Goal: Task Accomplishment & Management: Complete application form

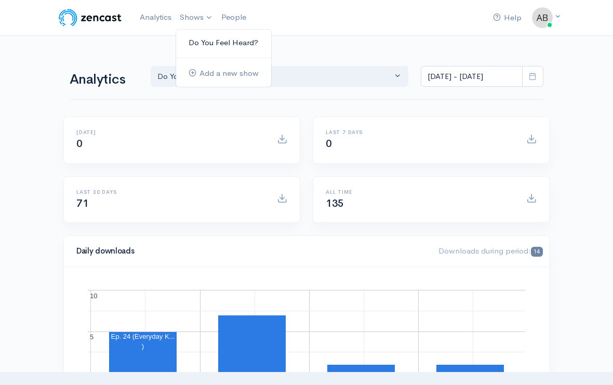
click at [201, 45] on link "Do You Feel Heard?" at bounding box center [223, 43] width 95 height 18
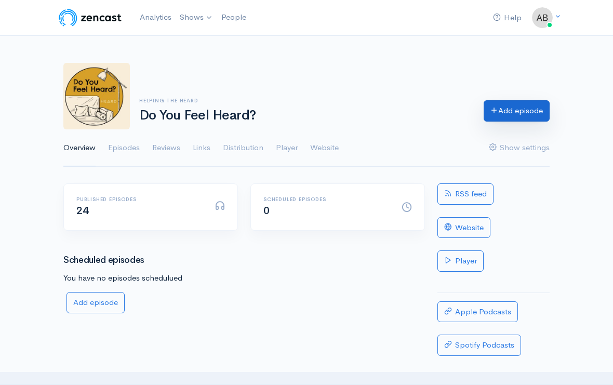
click at [504, 111] on link "Add episode" at bounding box center [516, 110] width 66 height 21
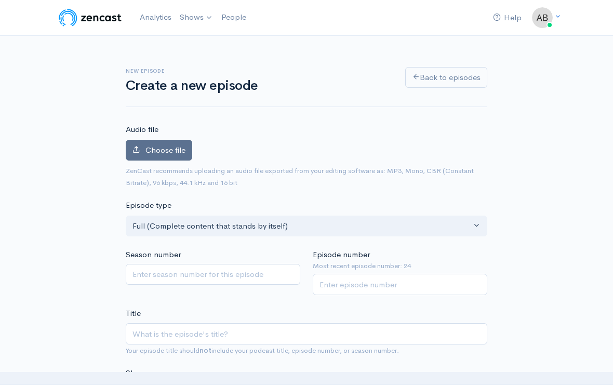
click at [158, 150] on span "Choose file" at bounding box center [165, 150] width 40 height 10
click at [0, 0] on input "Choose file" at bounding box center [0, 0] width 0 height 0
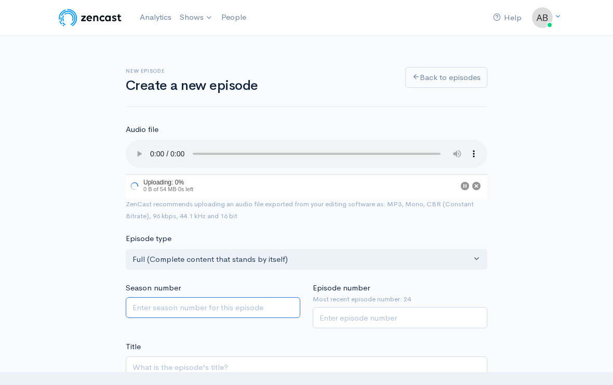
click at [172, 297] on input "Season number" at bounding box center [213, 307] width 174 height 21
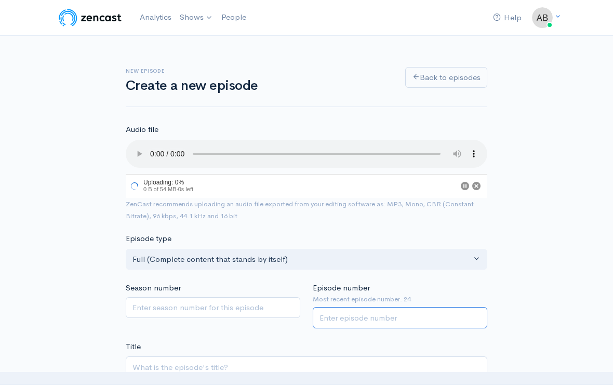
click at [339, 307] on input "Episode number" at bounding box center [399, 317] width 174 height 21
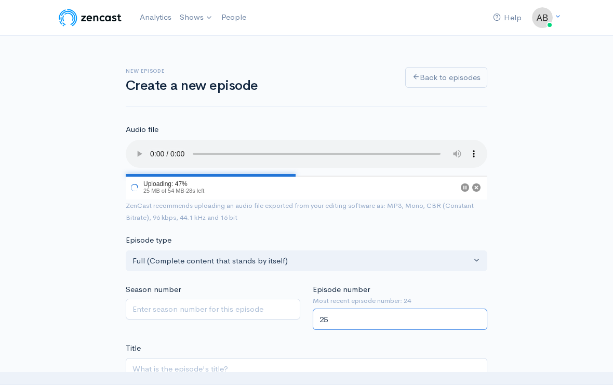
type input "25"
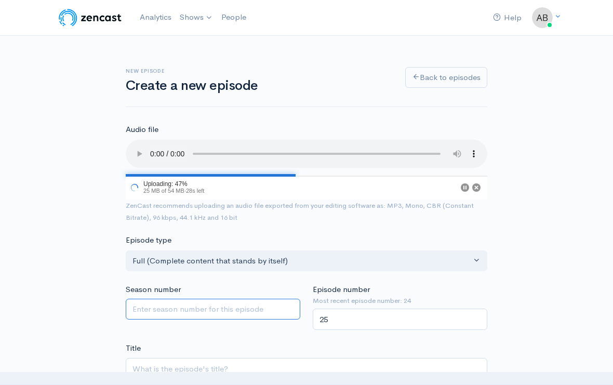
click at [158, 298] on input "Season number" at bounding box center [213, 308] width 174 height 21
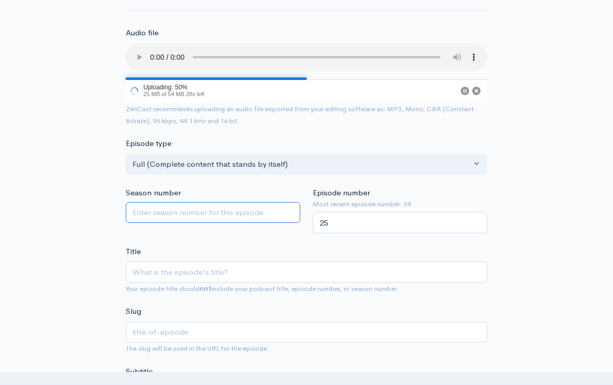
scroll to position [143, 0]
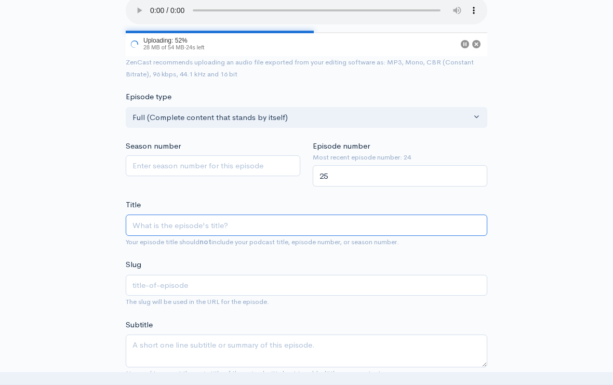
click at [157, 220] on input "Title" at bounding box center [306, 224] width 361 height 21
paste input "Intimacy with All Things - A Conversation with [PERSON_NAME]"
type input "Intimacy with All Things - A Conversation with [PERSON_NAME]"
type input "intimacy-with-all-things-a-conversation-with-[PERSON_NAME]"
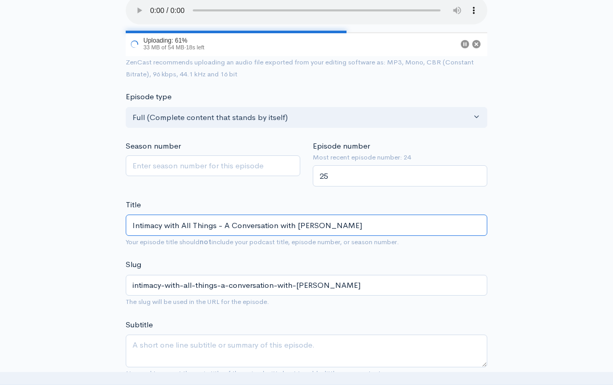
type input "Intimacy with All Things - A Conversation with [PERSON_NAME]"
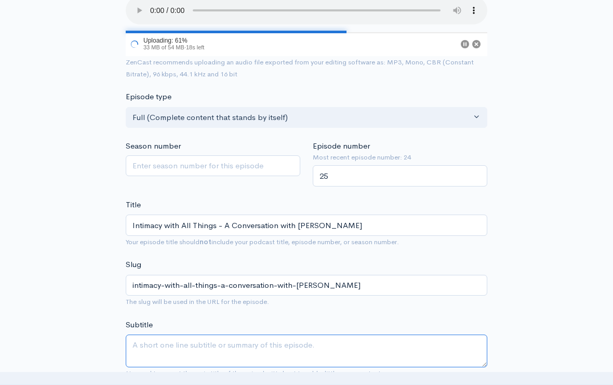
click at [155, 334] on textarea "Subtitle" at bounding box center [306, 350] width 361 height 33
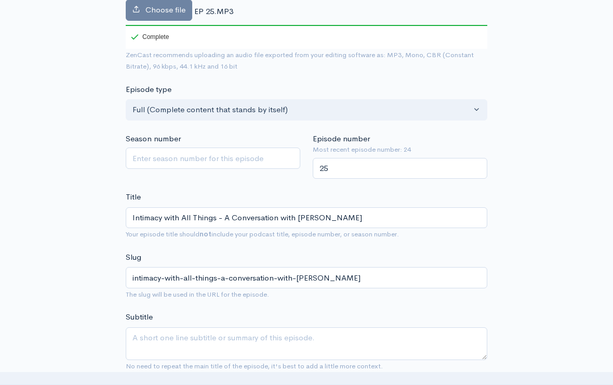
scroll to position [182, 0]
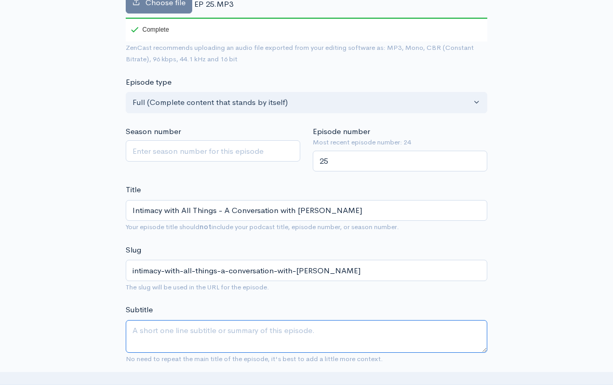
click at [170, 327] on textarea "Subtitle" at bounding box center [306, 336] width 361 height 33
paste textarea "In this heartfelt exchange, [PERSON_NAME] shares stories, spiritual insights, a…"
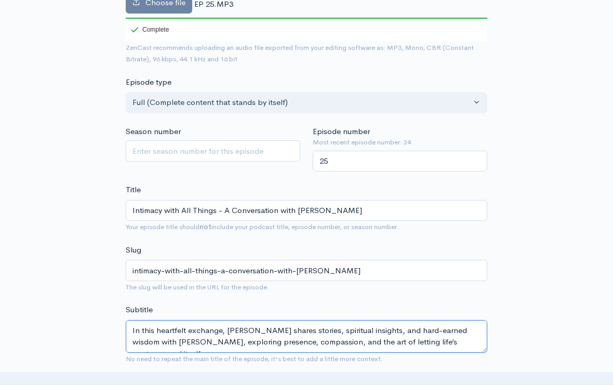
scroll to position [6, 0]
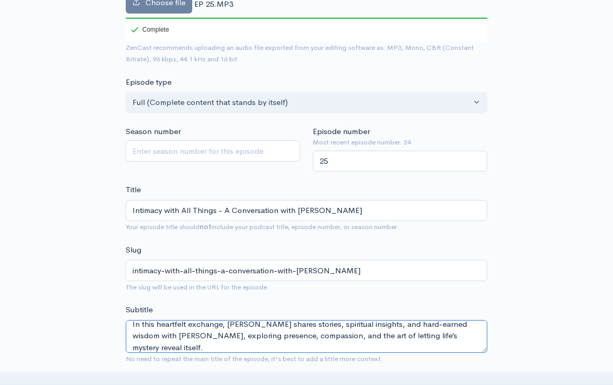
click at [196, 322] on textarea "In this heartfelt exchange, [PERSON_NAME] shares stories, spiritual insights, a…" at bounding box center [306, 336] width 361 height 33
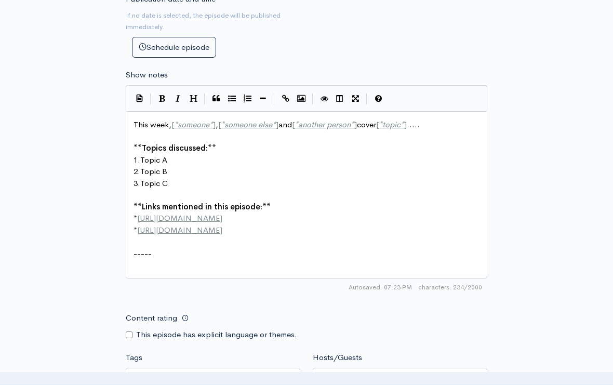
scroll to position [543, 0]
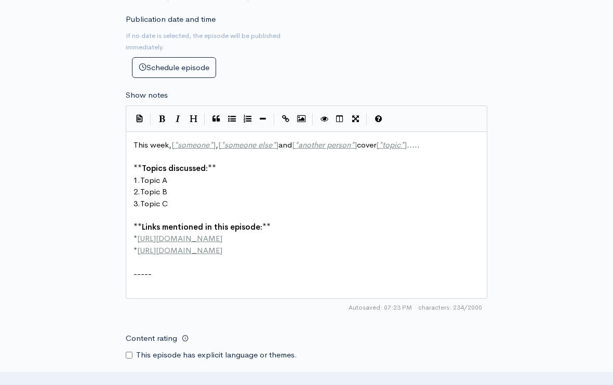
type textarea "In this heartfelt exchange, [PERSON_NAME] shares stories, spiritual insights, a…"
type textarea "This week, [*someone*], [*someone else*] and [*another person*] cover [*topic*]…"
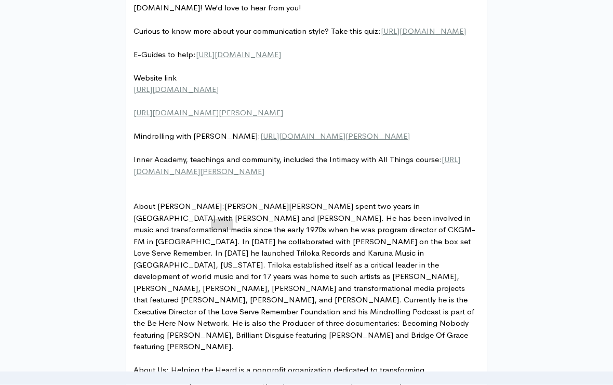
scroll to position [698, 0]
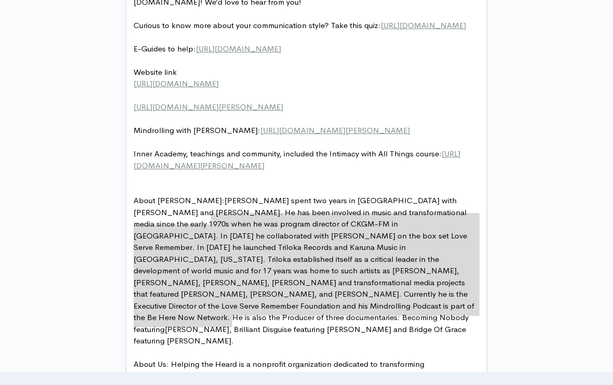
type textarea "[PERSON_NAME] spent two years in [GEOGRAPHIC_DATA] with [PERSON_NAME] and [PERS…"
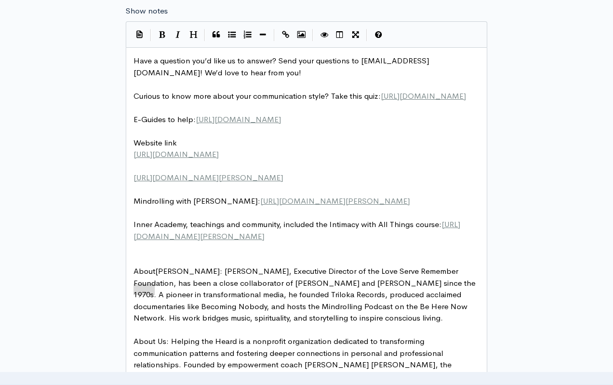
scroll to position [623, 0]
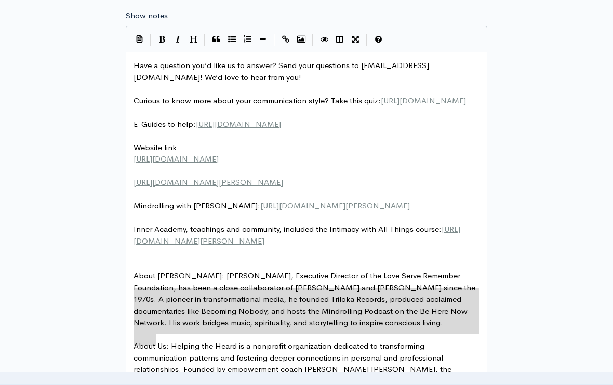
type textarea "About [PERSON_NAME]: [PERSON_NAME], Executive Director of the Love Serve Rememb…"
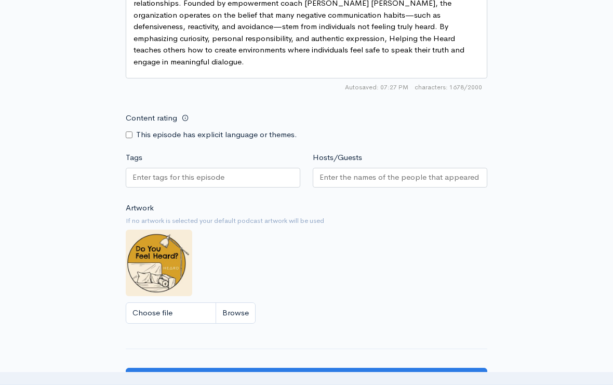
scroll to position [988, 0]
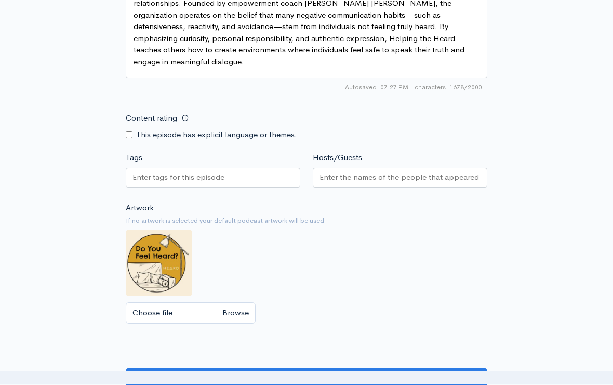
click at [132, 132] on input "Content rating" at bounding box center [129, 135] width 7 height 7
checkbox input "true"
click at [149, 172] on input "Tags" at bounding box center [178, 178] width 93 height 12
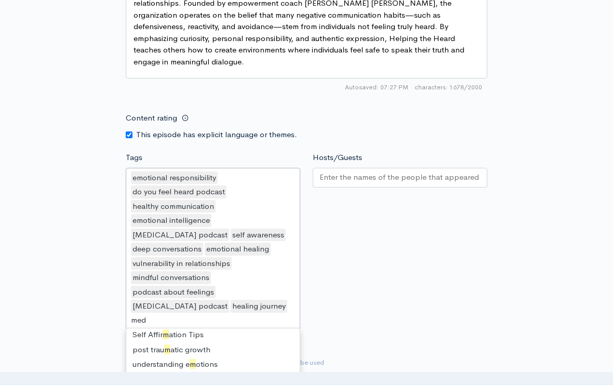
scroll to position [0, 0]
type input "medi"
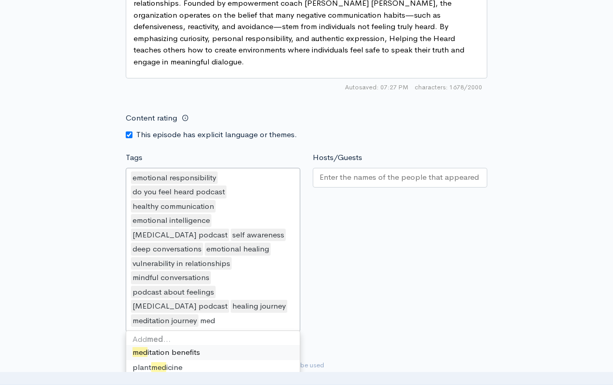
type input "medi"
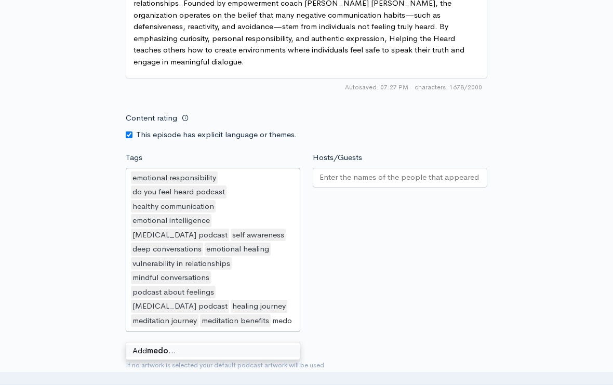
type input "med"
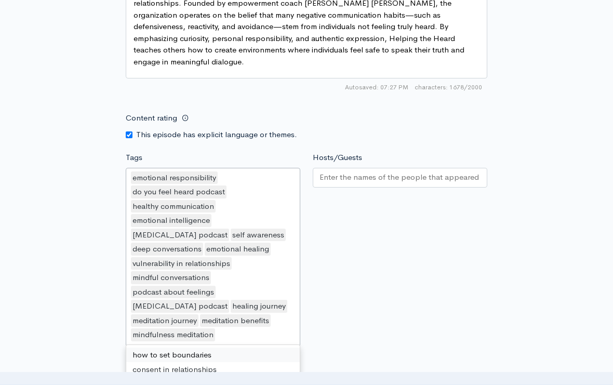
click at [366, 277] on div "Hosts/Guests" at bounding box center [399, 251] width 187 height 198
click at [361, 171] on input "Hosts/Guests" at bounding box center [399, 177] width 161 height 12
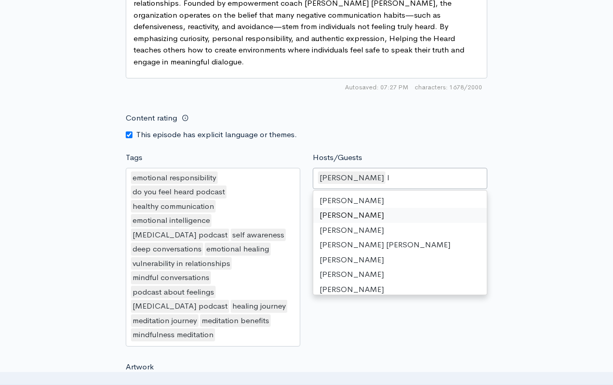
scroll to position [17, 0]
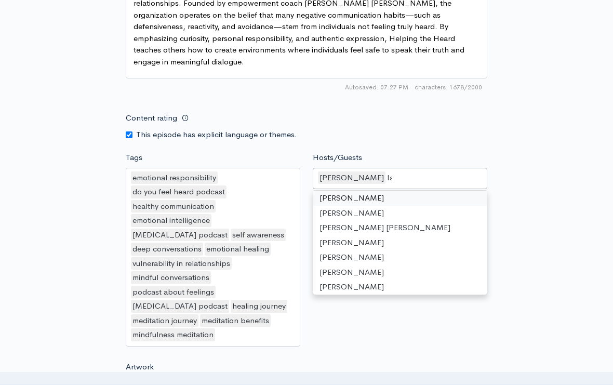
type input "[PERSON_NAME]"
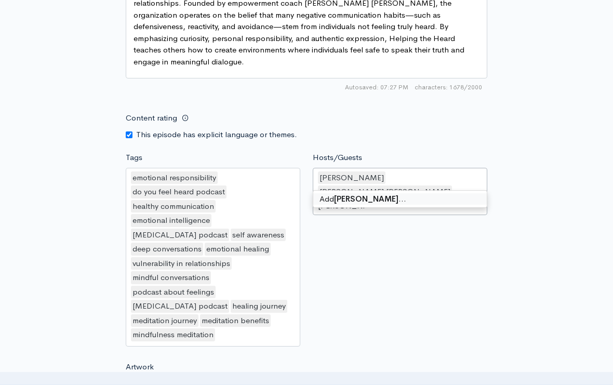
type input "[PERSON_NAME]"
click at [382, 190] on div "Add [PERSON_NAME] …" at bounding box center [399, 199] width 174 height 18
click at [383, 191] on div "Add [PERSON_NAME] …" at bounding box center [399, 199] width 173 height 17
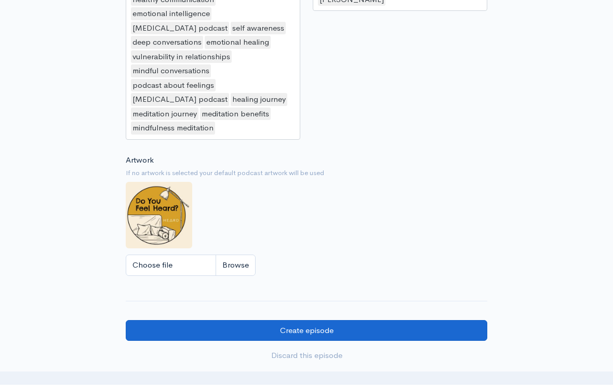
click at [345, 320] on input "Create episode" at bounding box center [306, 330] width 361 height 21
